Goal: Transaction & Acquisition: Purchase product/service

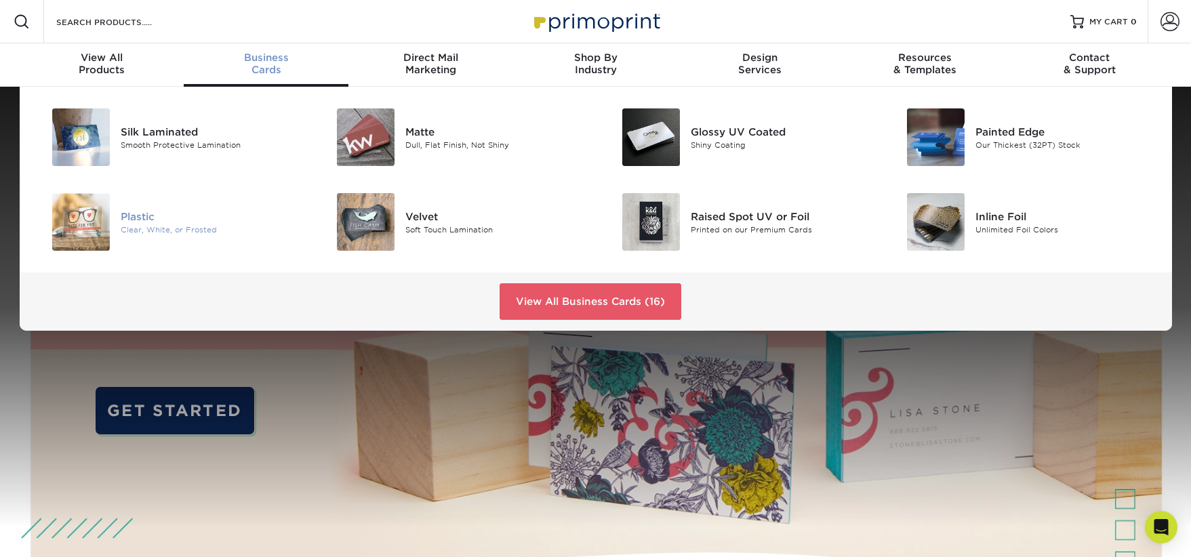
click at [167, 216] on div "Plastic" at bounding box center [211, 216] width 180 height 15
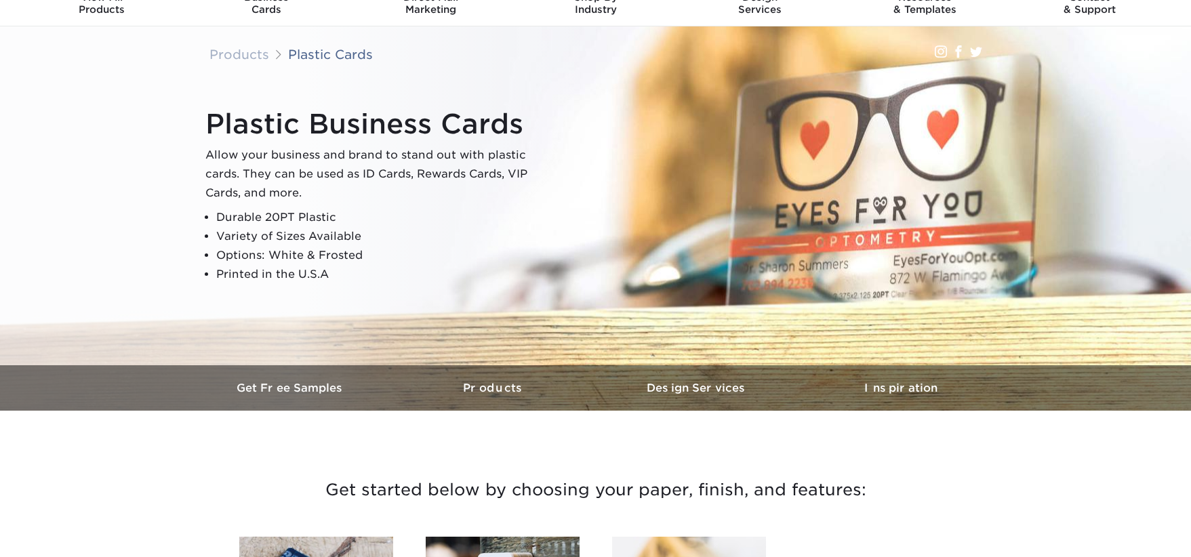
scroll to position [75, 0]
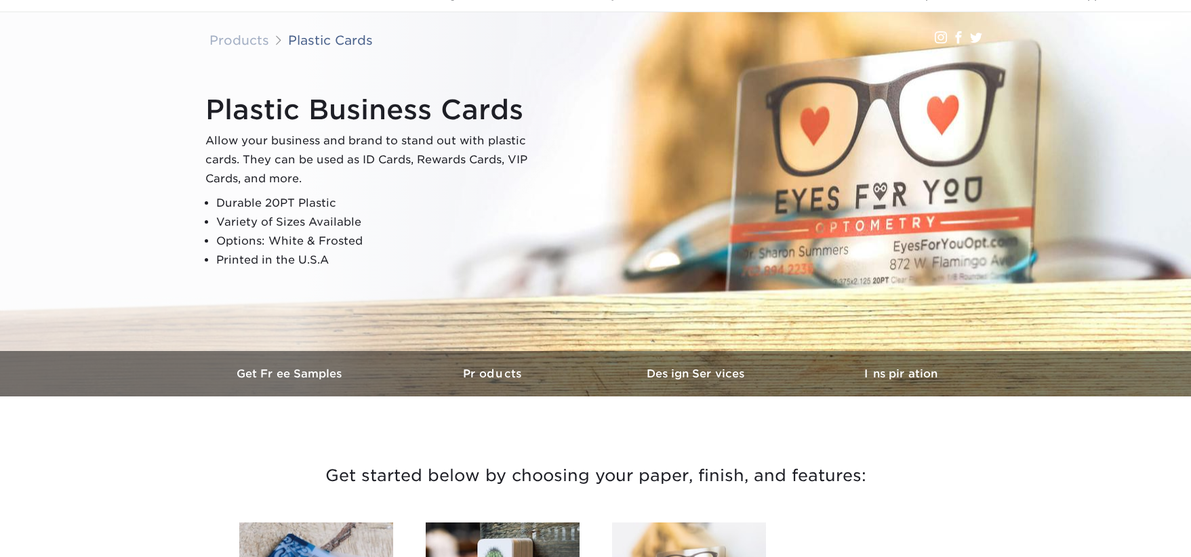
click at [282, 224] on li "Variety of Sizes Available" at bounding box center [380, 222] width 328 height 19
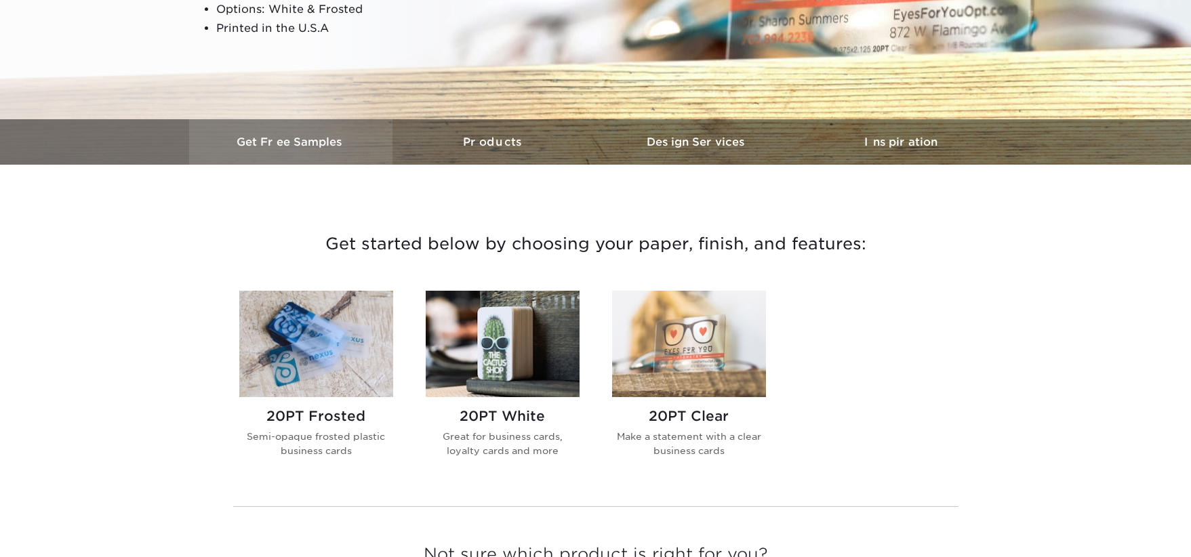
scroll to position [315, 0]
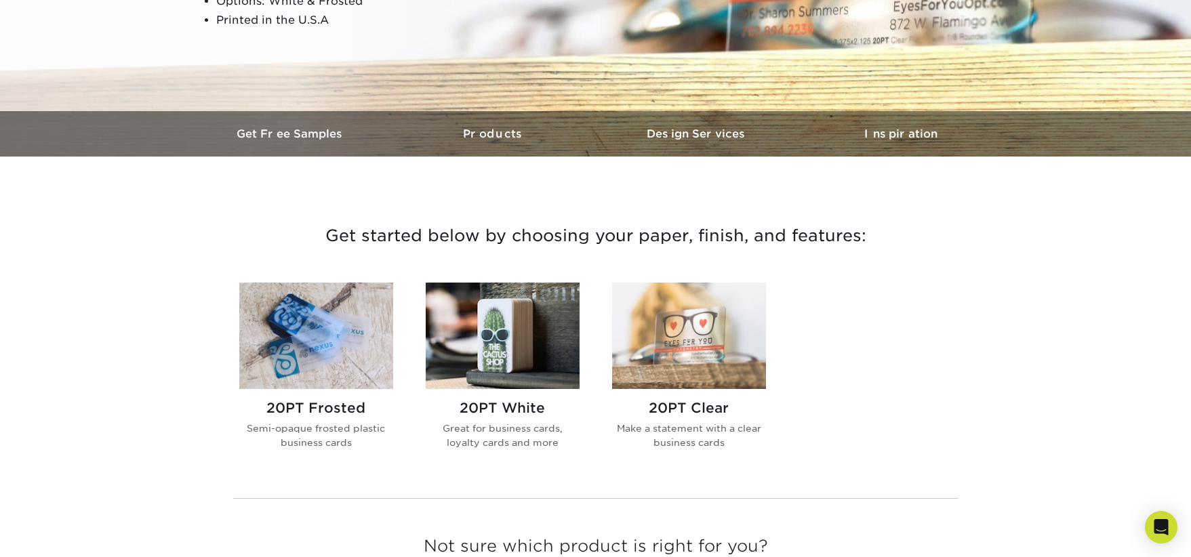
click at [689, 344] on img at bounding box center [689, 336] width 154 height 106
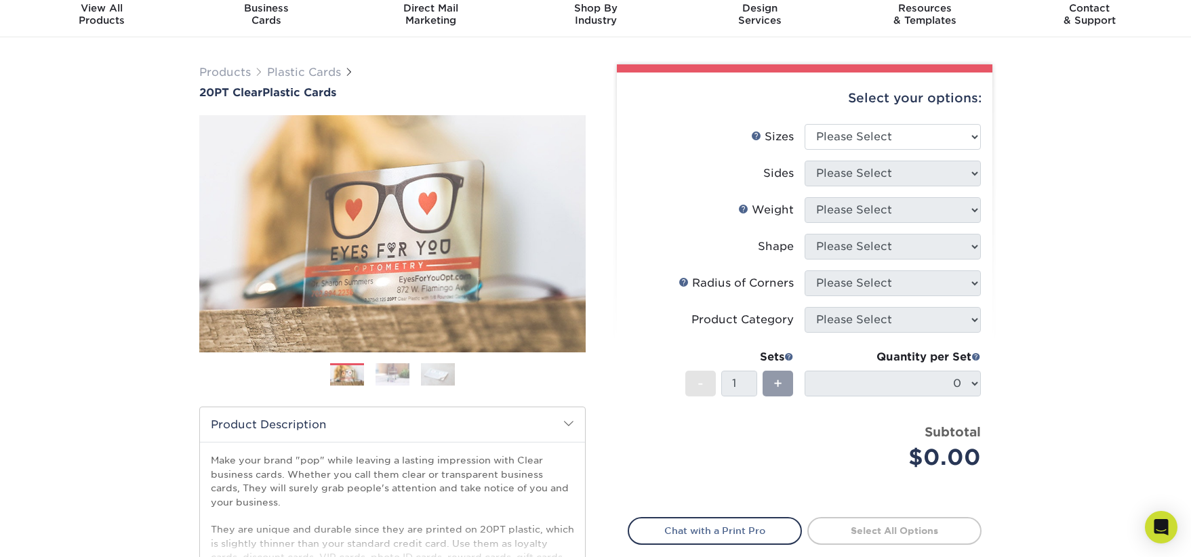
scroll to position [56, 0]
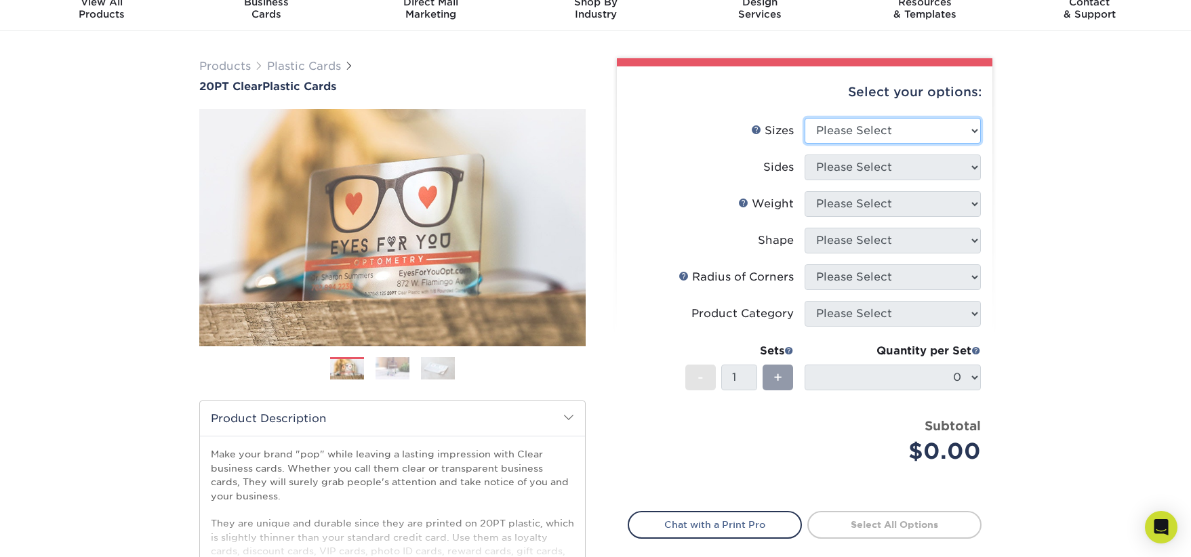
select select "2.00x3.50"
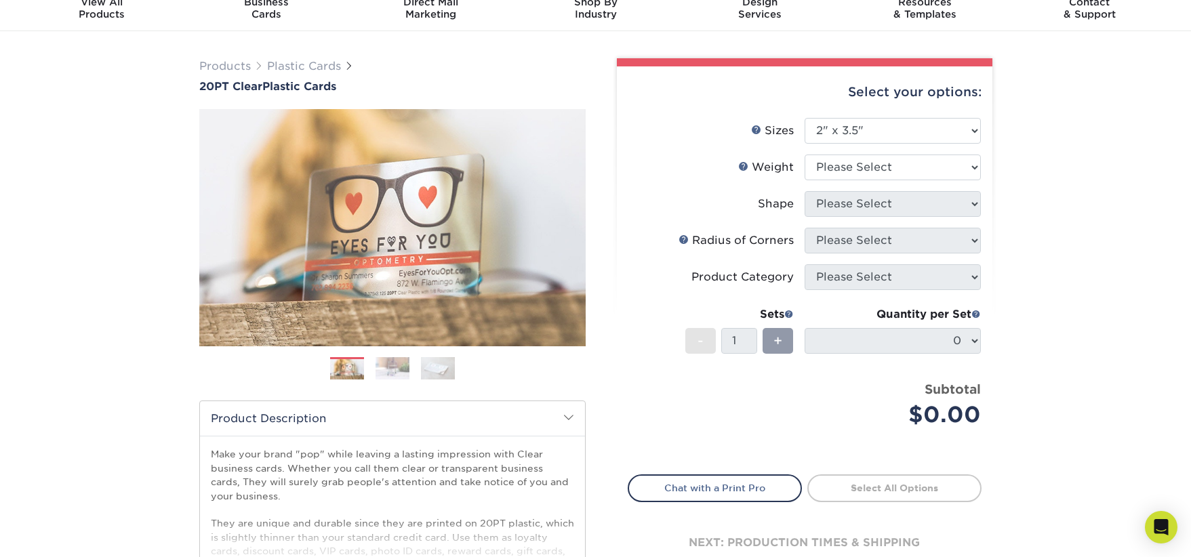
click at [1128, 158] on div "Products Plastic Cards 20PT Clear Plastic Cards Previous Next . ." at bounding box center [595, 393] width 1191 height 724
click at [754, 127] on link "Sizes Help" at bounding box center [756, 129] width 11 height 11
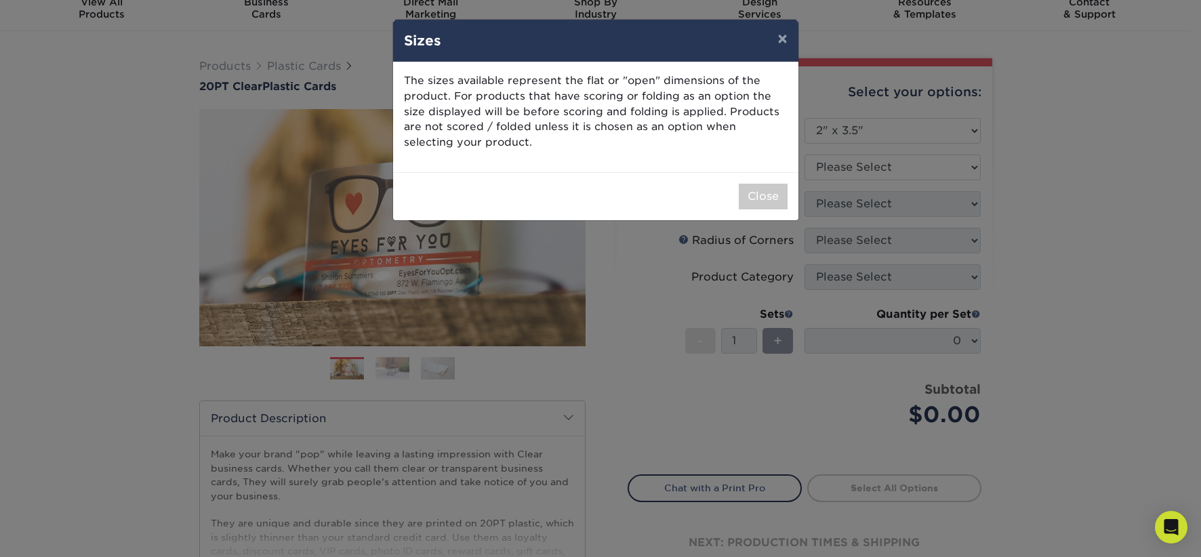
click at [615, 108] on p "The sizes available represent the flat or "open" dimensions of the product. For…" at bounding box center [596, 111] width 384 height 77
click at [789, 35] on button "×" at bounding box center [782, 39] width 31 height 38
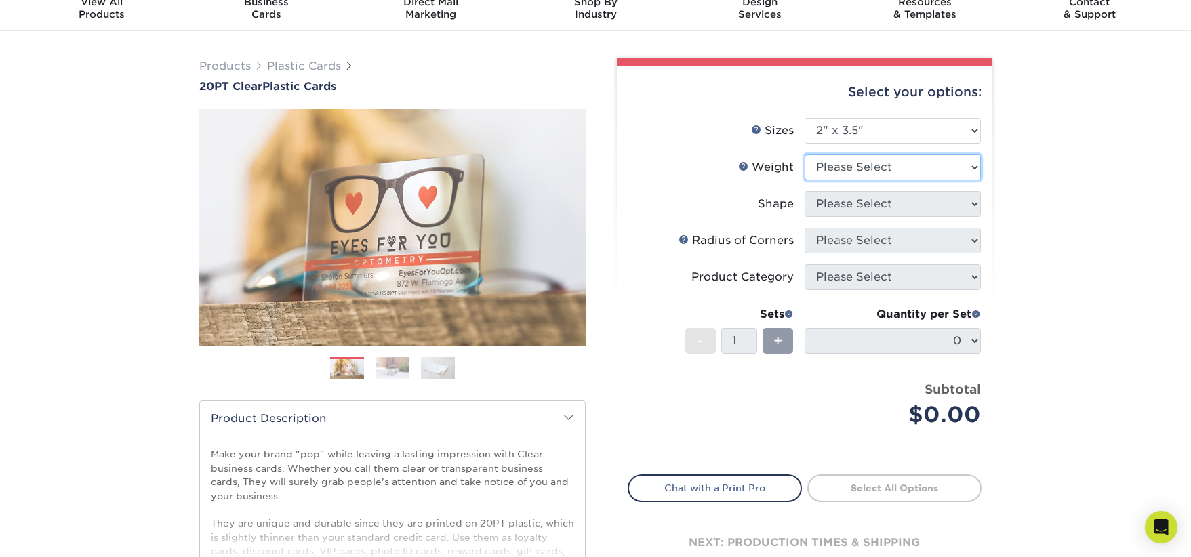
select select "20PT Clear Plastic"
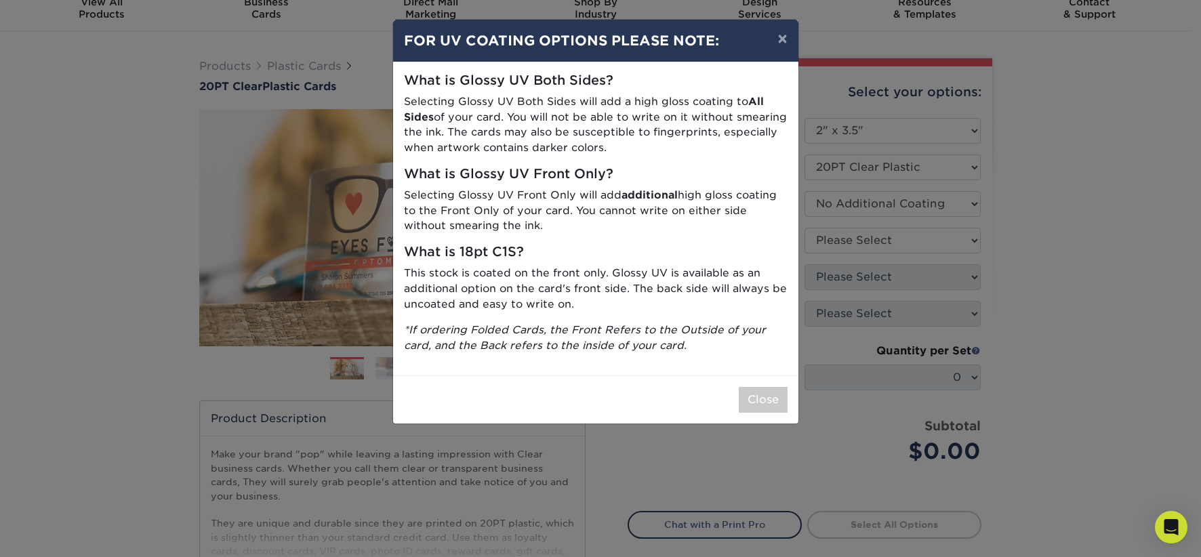
click at [858, 239] on div "× FOR UV COATING OPTIONS PLEASE NOTE: What is Glossy UV Both Sides? Selecting G…" at bounding box center [600, 278] width 1201 height 557
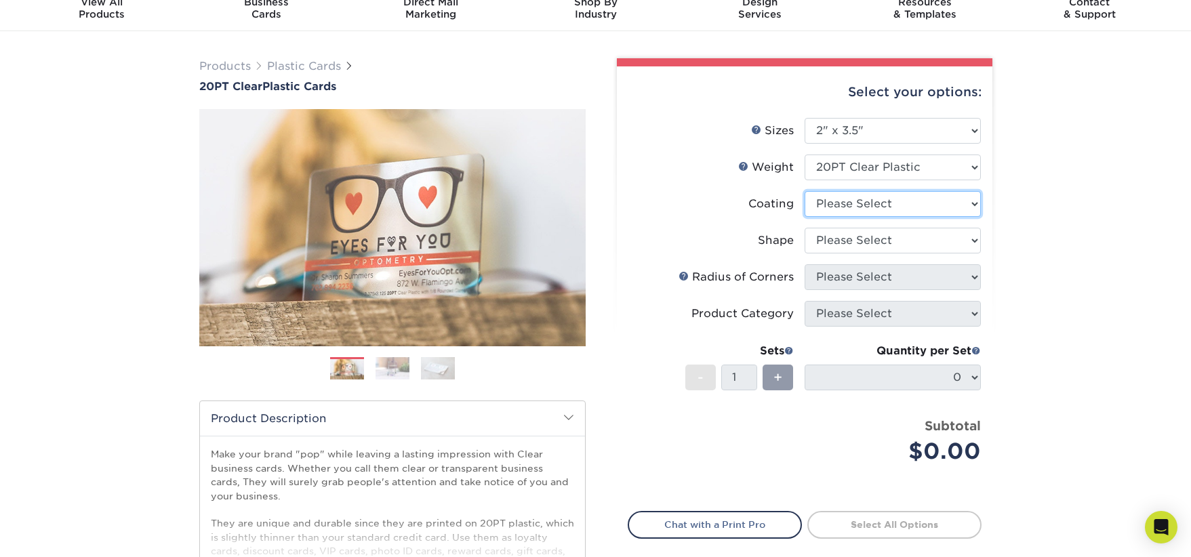
select select "3e7618de-abca-4bda-9f97-8b9129e913d8"
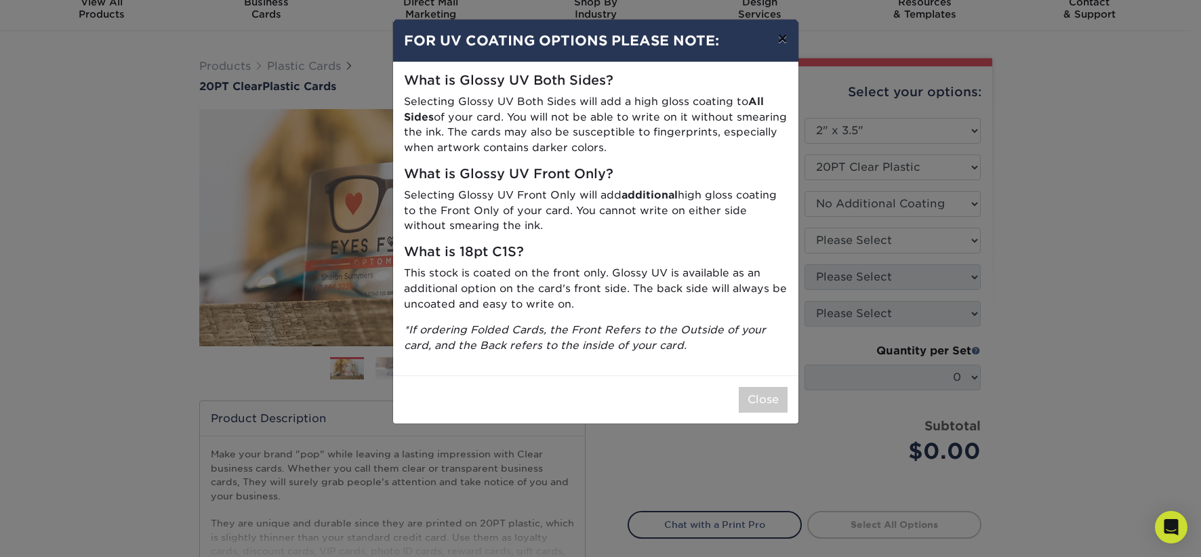
click at [784, 39] on button "×" at bounding box center [782, 39] width 31 height 38
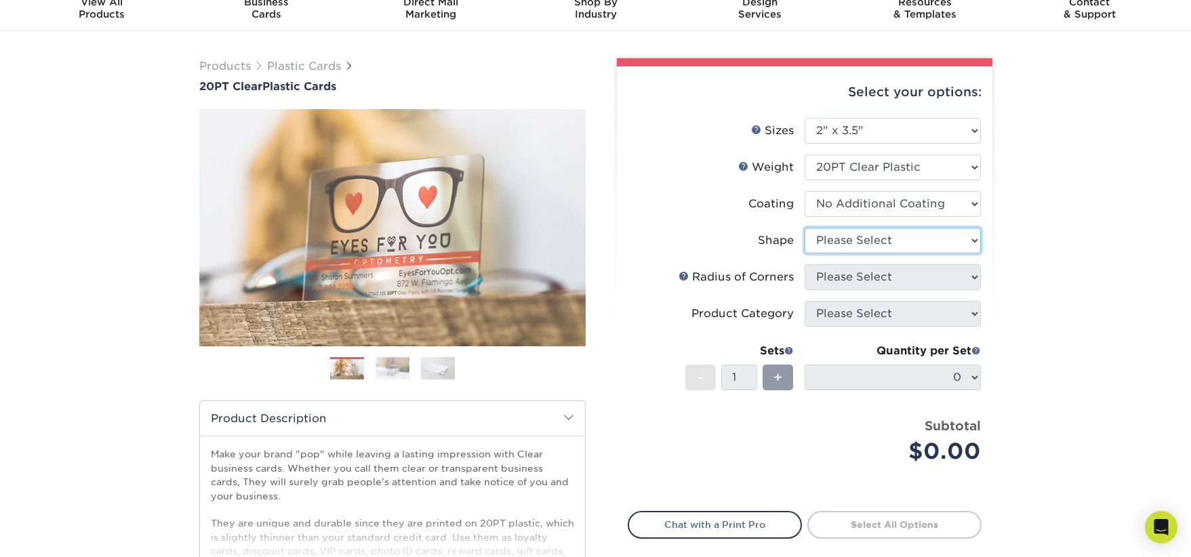
select select "standard"
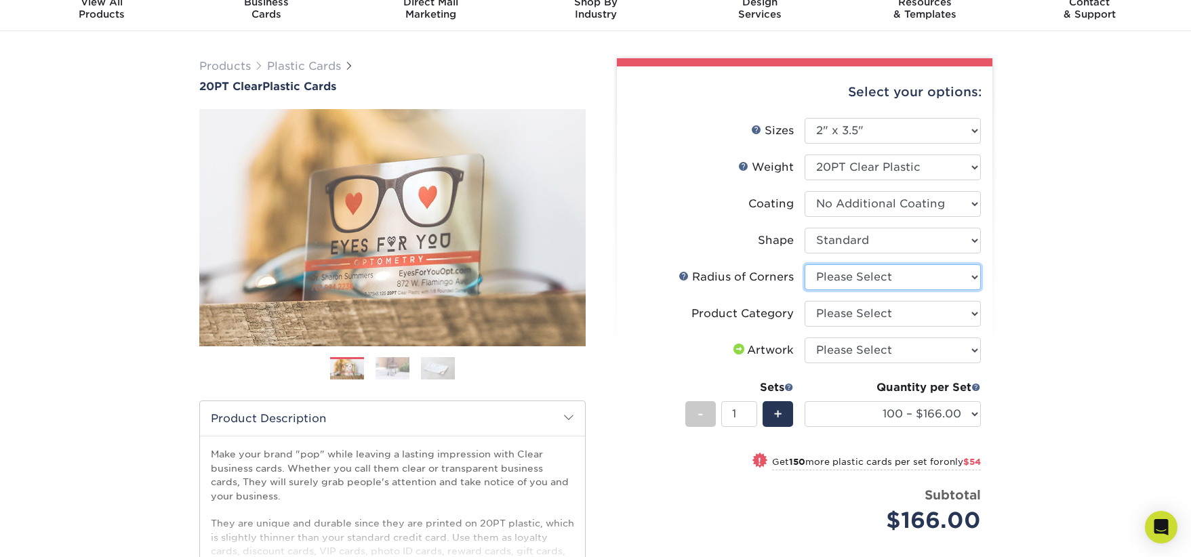
select select "589680c7-ee9a-431b-9d12-d7aeb1386a97"
select select "3b5148f1-0588-4f88-a218-97bcfdce65c1"
click at [407, 367] on img at bounding box center [393, 369] width 34 height 24
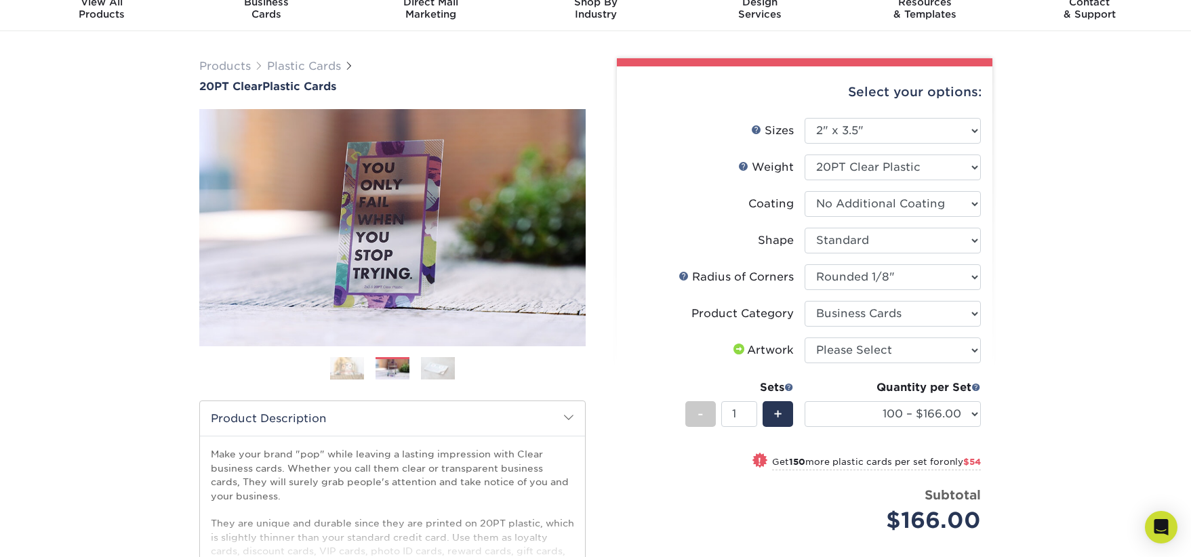
click at [437, 367] on img at bounding box center [438, 369] width 34 height 24
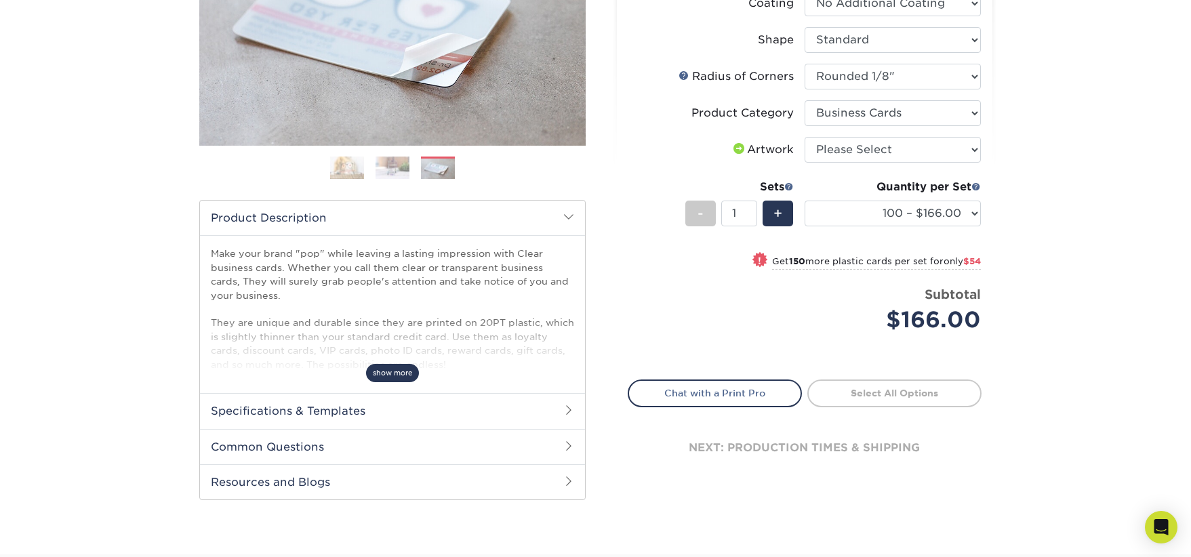
scroll to position [294, 0]
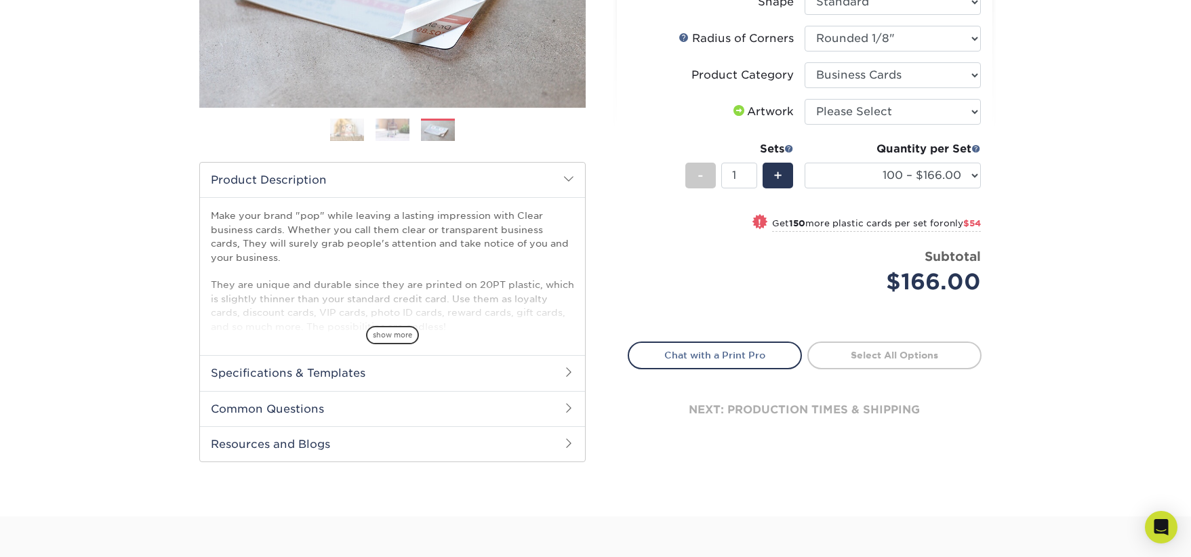
click at [384, 371] on h2 "Specifications & Templates" at bounding box center [392, 372] width 385 height 35
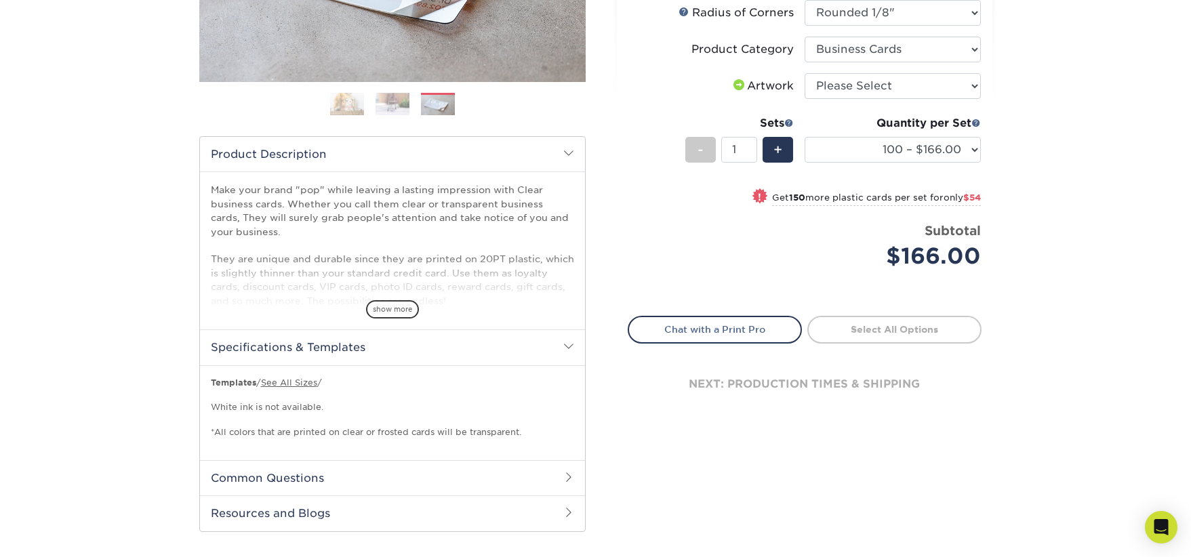
scroll to position [336, 0]
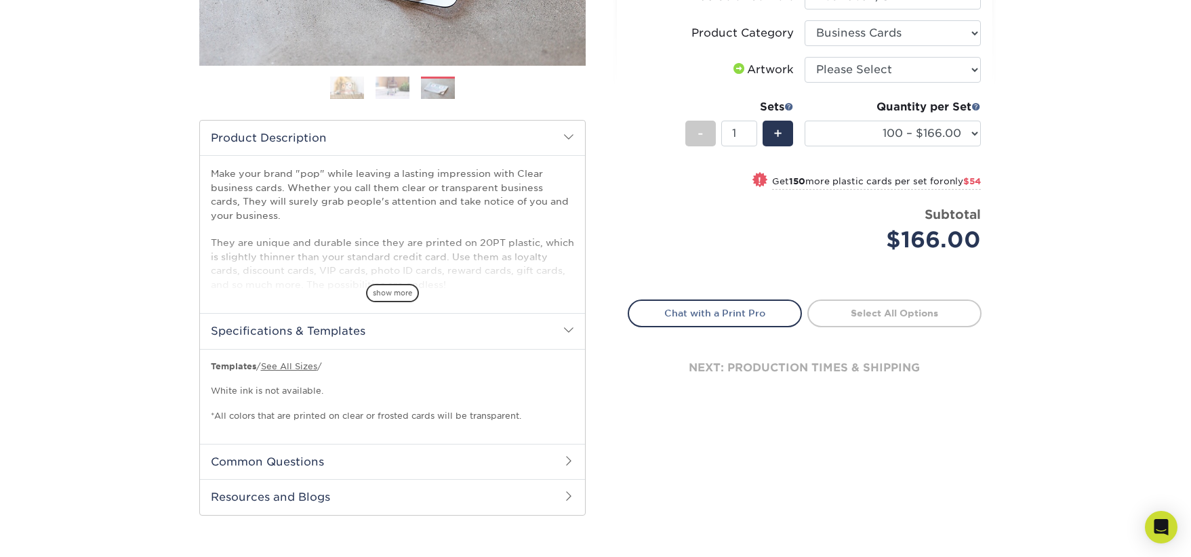
drag, startPoint x: 321, startPoint y: 415, endPoint x: 462, endPoint y: 425, distance: 141.4
click at [463, 425] on div "Templates / See All Sizes / White ink is not available. *All colors that are pr…" at bounding box center [392, 397] width 385 height 96
click at [456, 419] on p "Templates / See All Sizes / White ink is not available. *All colors that are pr…" at bounding box center [392, 392] width 363 height 62
click at [323, 418] on p "Templates / See All Sizes / White ink is not available. *All colors that are pr…" at bounding box center [392, 392] width 363 height 62
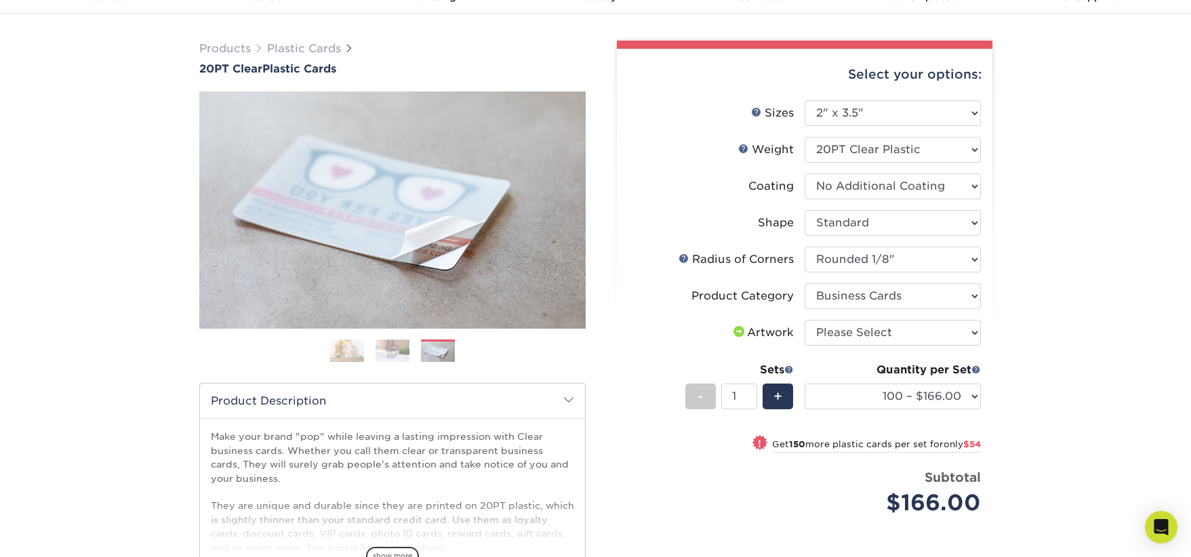
scroll to position [52, 0]
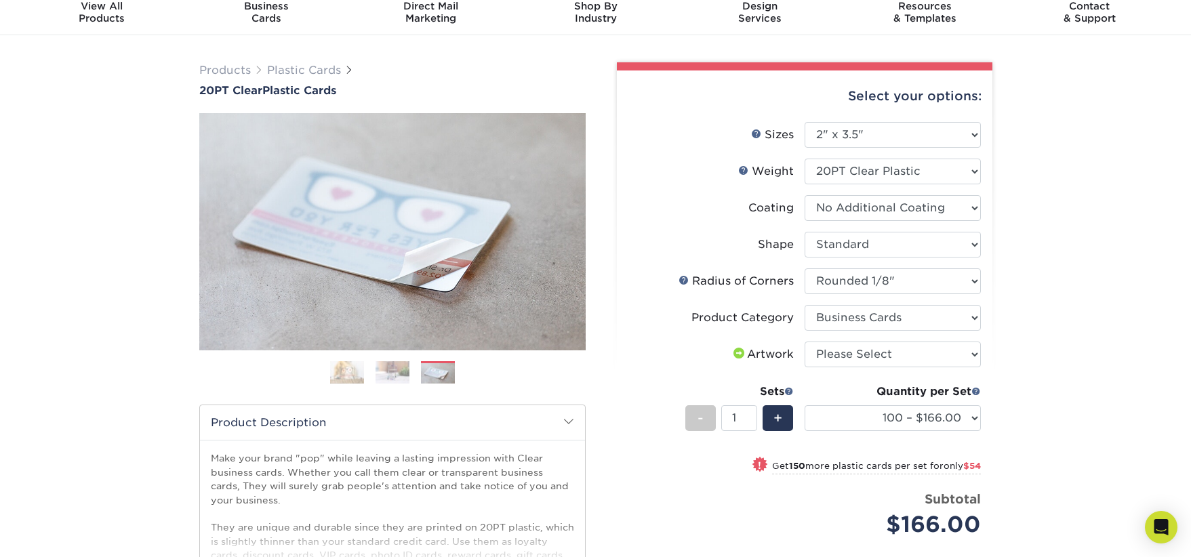
click at [388, 373] on img at bounding box center [393, 373] width 34 height 24
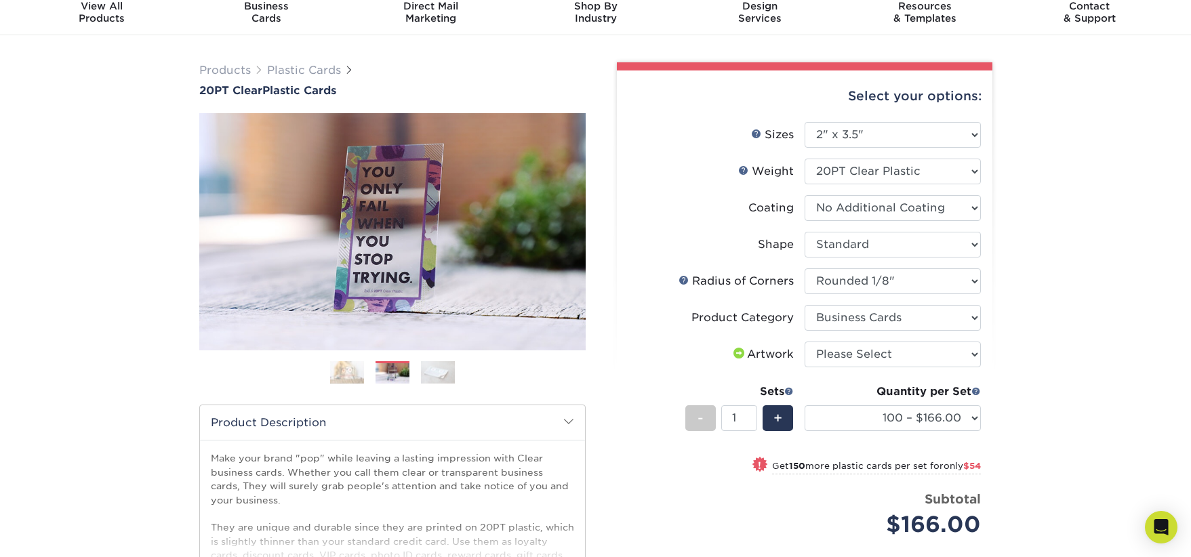
click at [346, 373] on img at bounding box center [347, 373] width 34 height 24
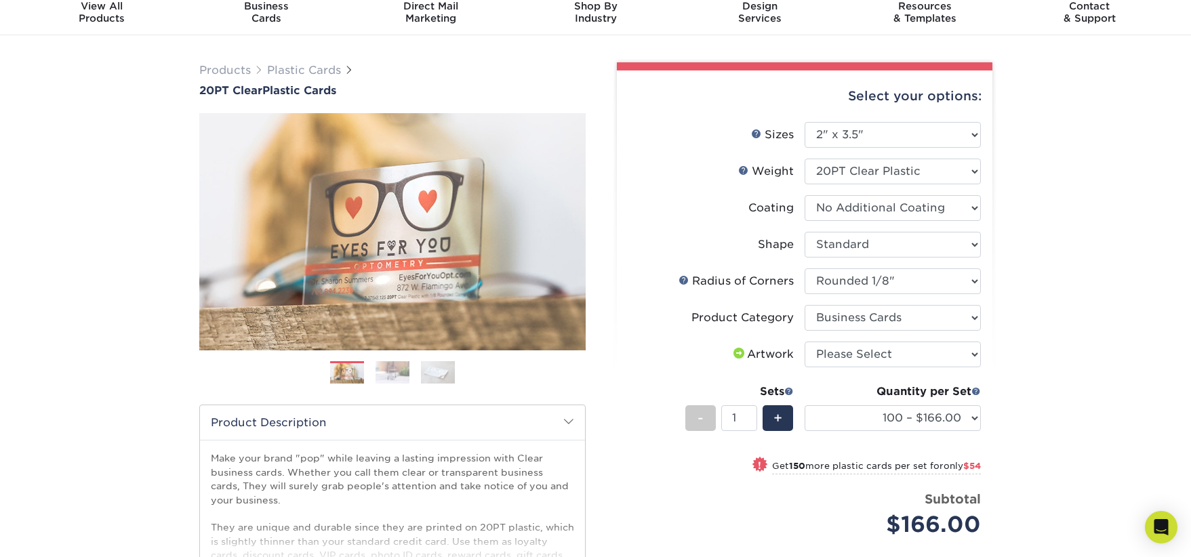
click at [432, 376] on img at bounding box center [438, 373] width 34 height 24
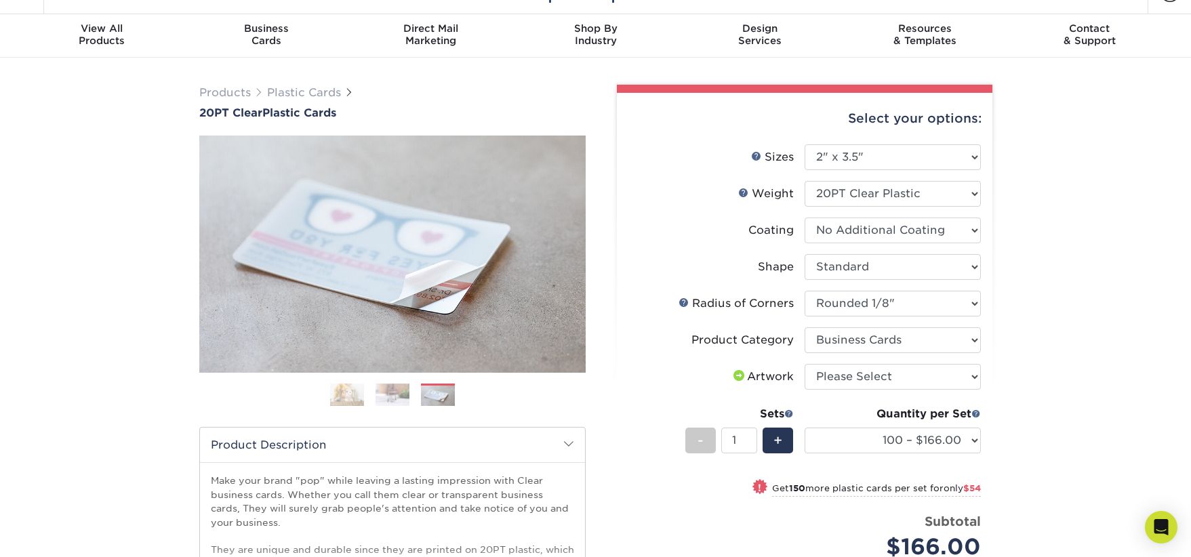
scroll to position [41, 0]
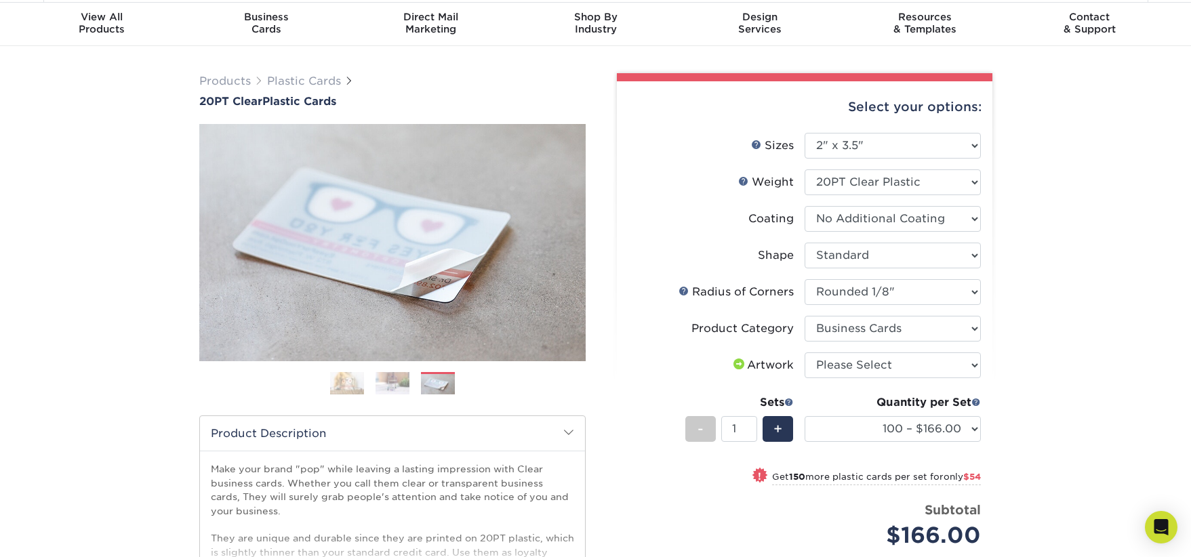
click at [407, 382] on img at bounding box center [393, 383] width 34 height 24
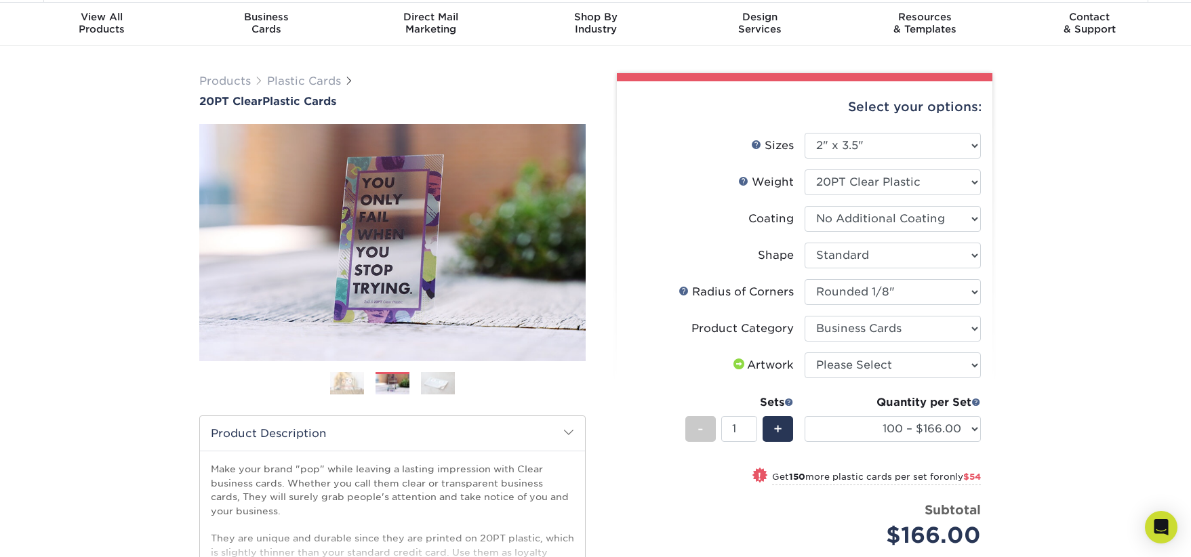
click at [366, 387] on ol at bounding box center [392, 388] width 386 height 33
click at [355, 387] on img at bounding box center [347, 383] width 34 height 24
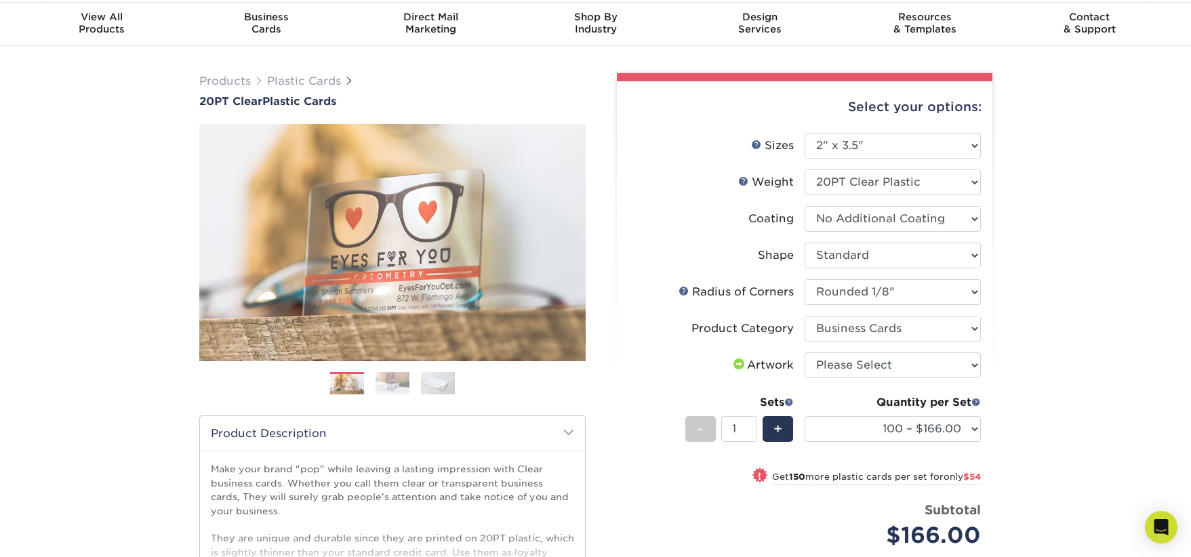
click at [392, 384] on img at bounding box center [393, 383] width 34 height 24
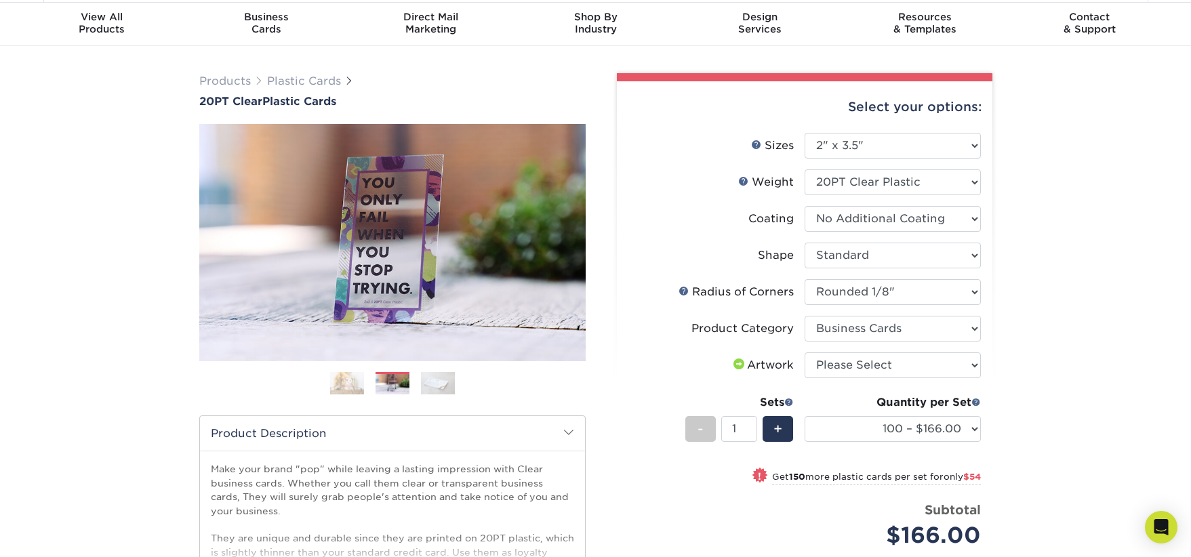
click at [434, 385] on img at bounding box center [438, 383] width 34 height 24
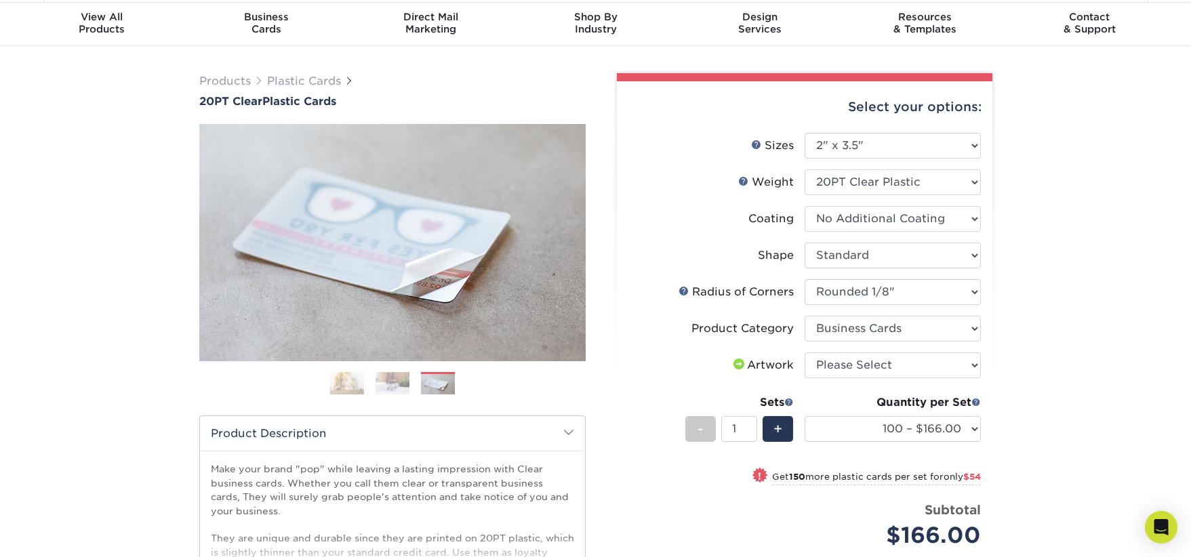
click at [624, 380] on div "Select your options: Sizes Help Sizes Please Select 2" x 3.5" 2.12" x 3.375" 2.…" at bounding box center [805, 398] width 376 height 634
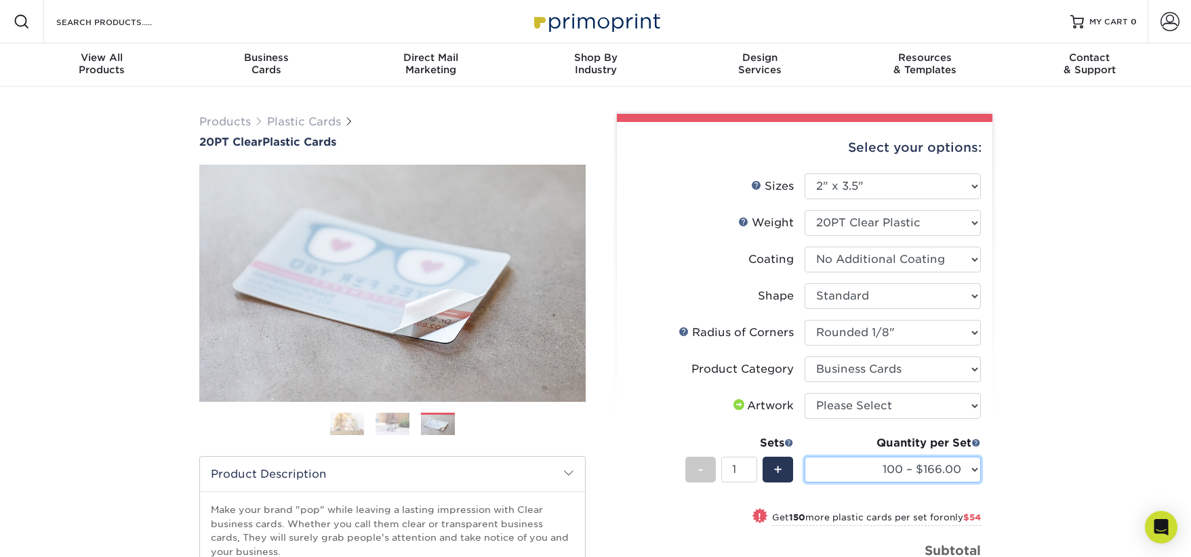
scroll to position [0, 0]
click at [390, 415] on img at bounding box center [393, 424] width 34 height 24
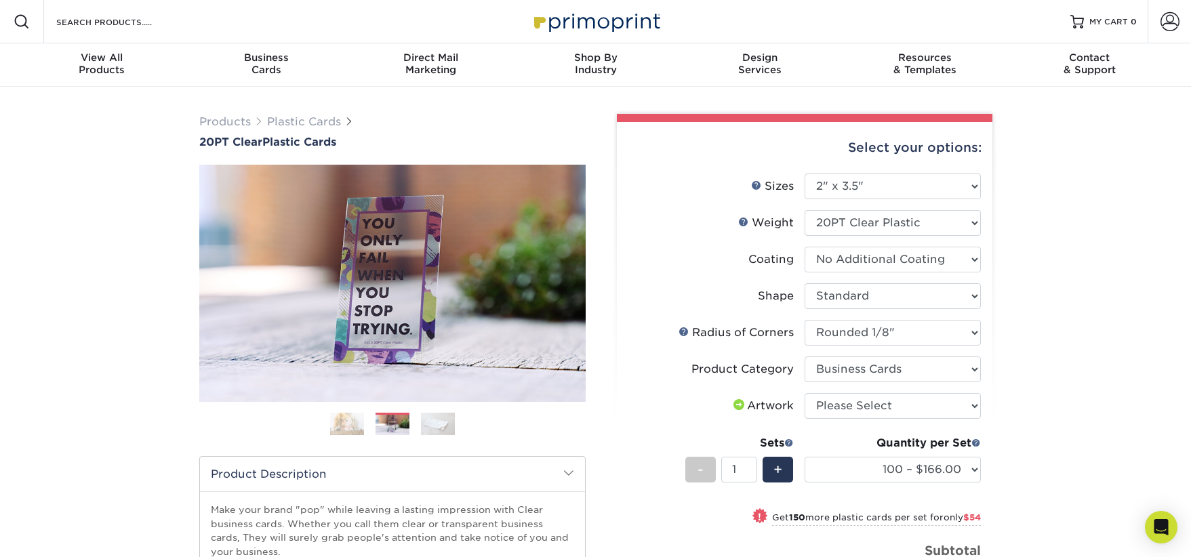
click at [363, 416] on img at bounding box center [347, 424] width 34 height 24
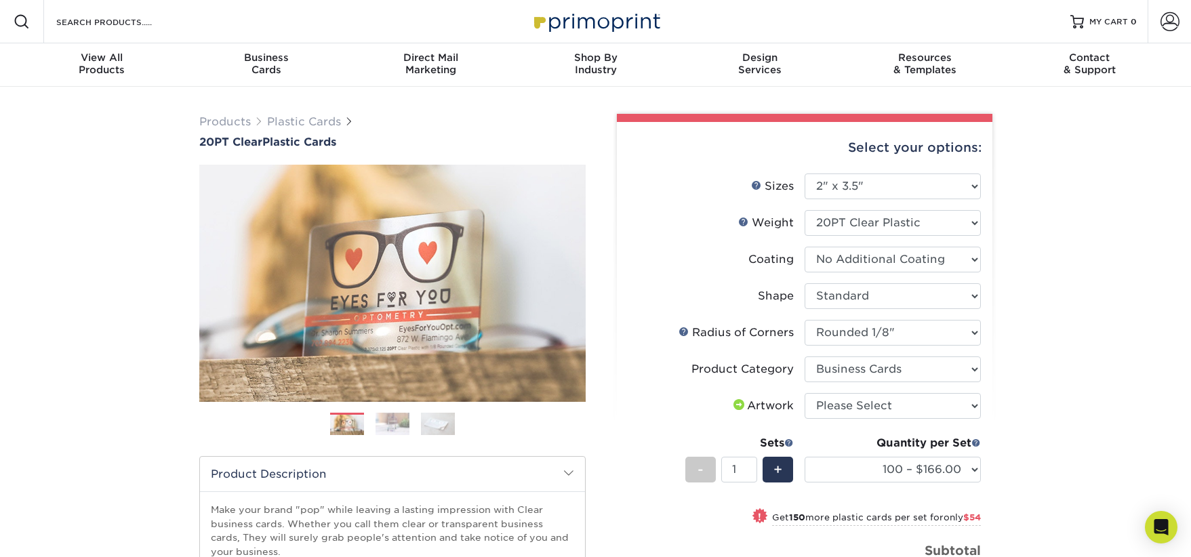
click at [606, 434] on div "Select your options: Sizes Help Sizes 2" x 3.5"" at bounding box center [799, 435] width 386 height 642
